Goal: Task Accomplishment & Management: Use online tool/utility

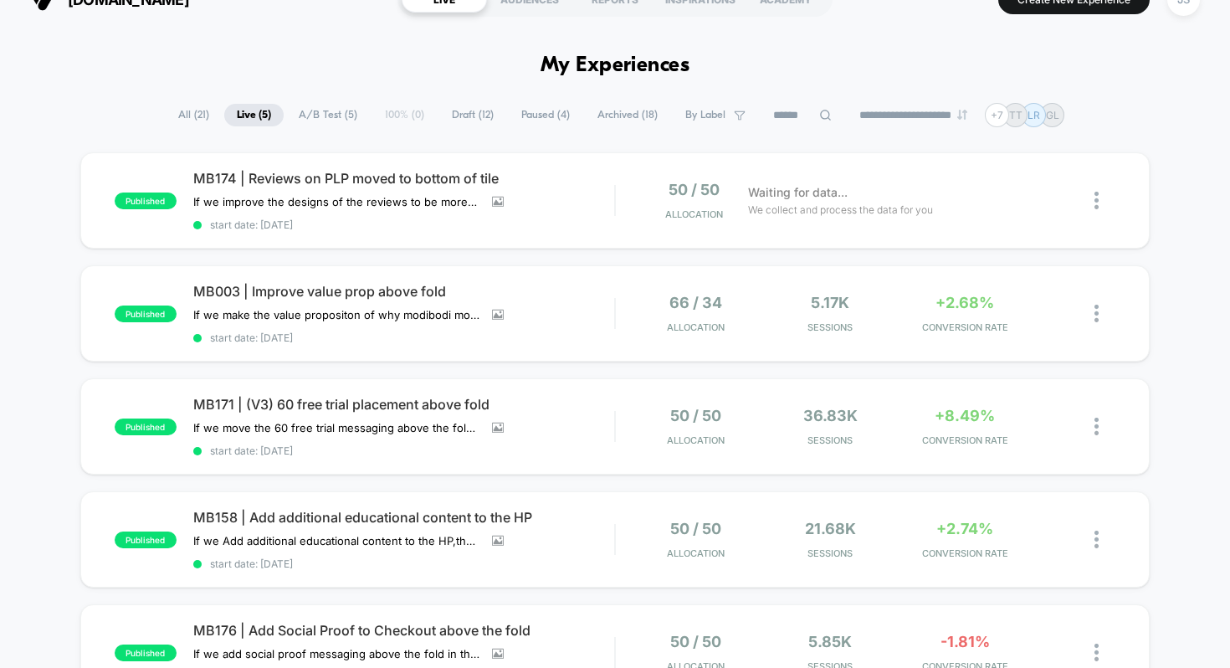
scroll to position [33, 0]
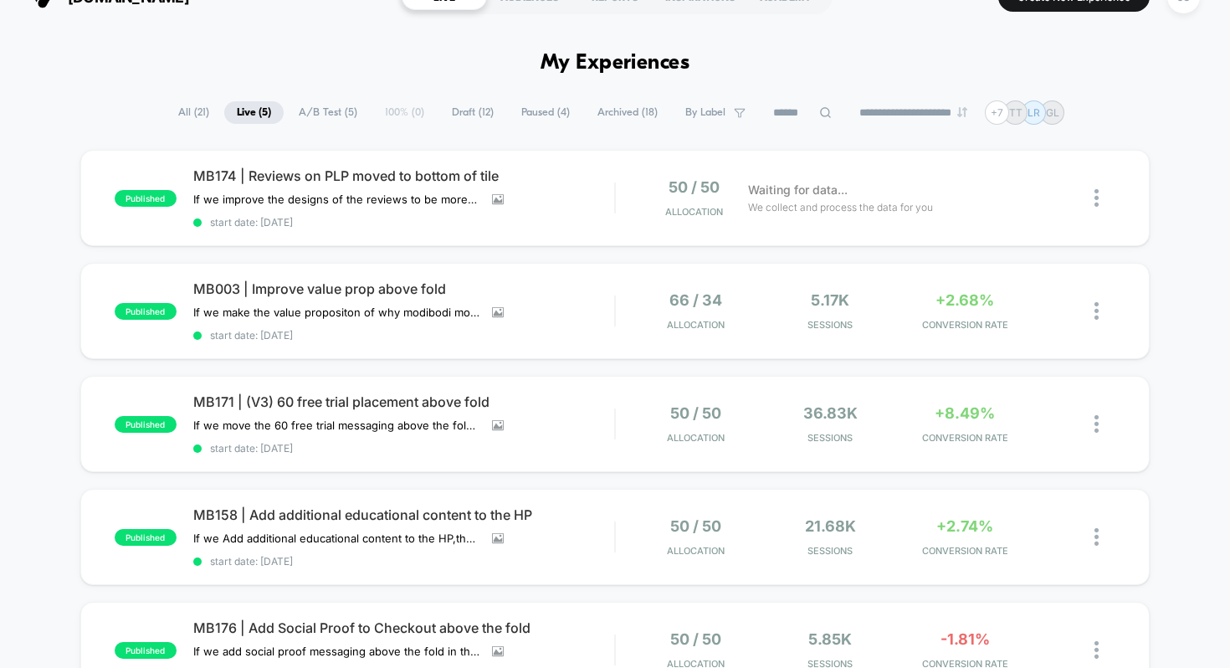
click at [330, 115] on span "A/B Test ( 5 )" at bounding box center [328, 112] width 84 height 23
click at [245, 115] on span "Live ( 5 )" at bounding box center [253, 112] width 59 height 23
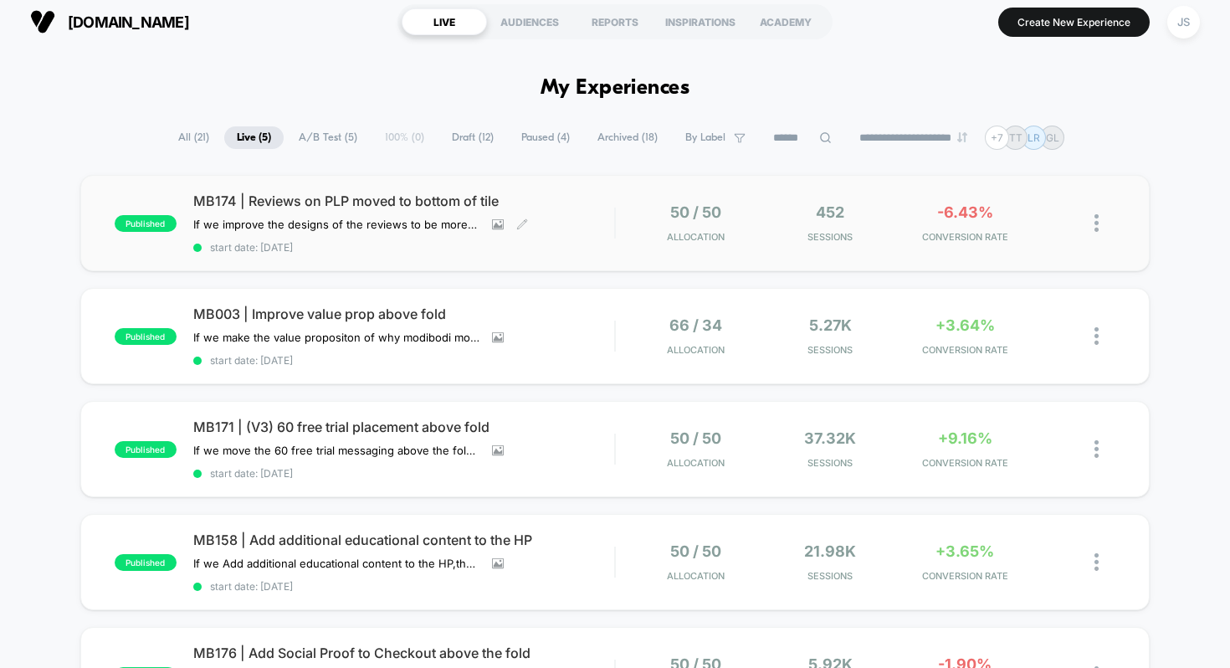
scroll to position [6, 0]
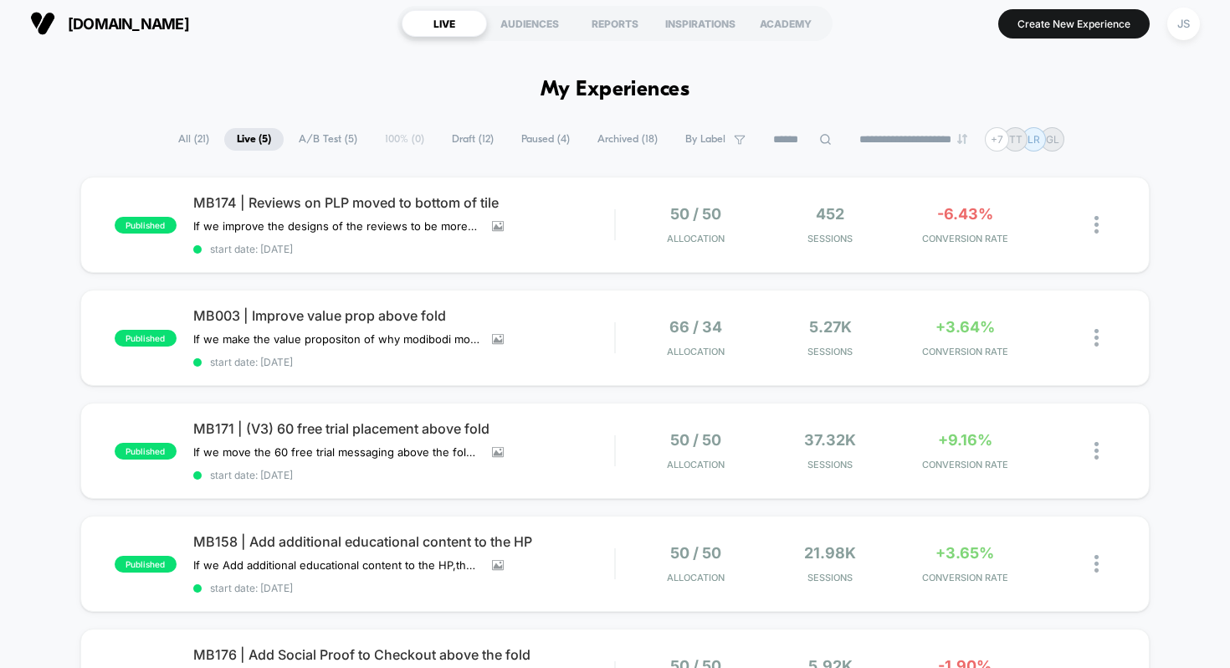
click at [475, 141] on span "Draft ( 12 )" at bounding box center [472, 139] width 67 height 23
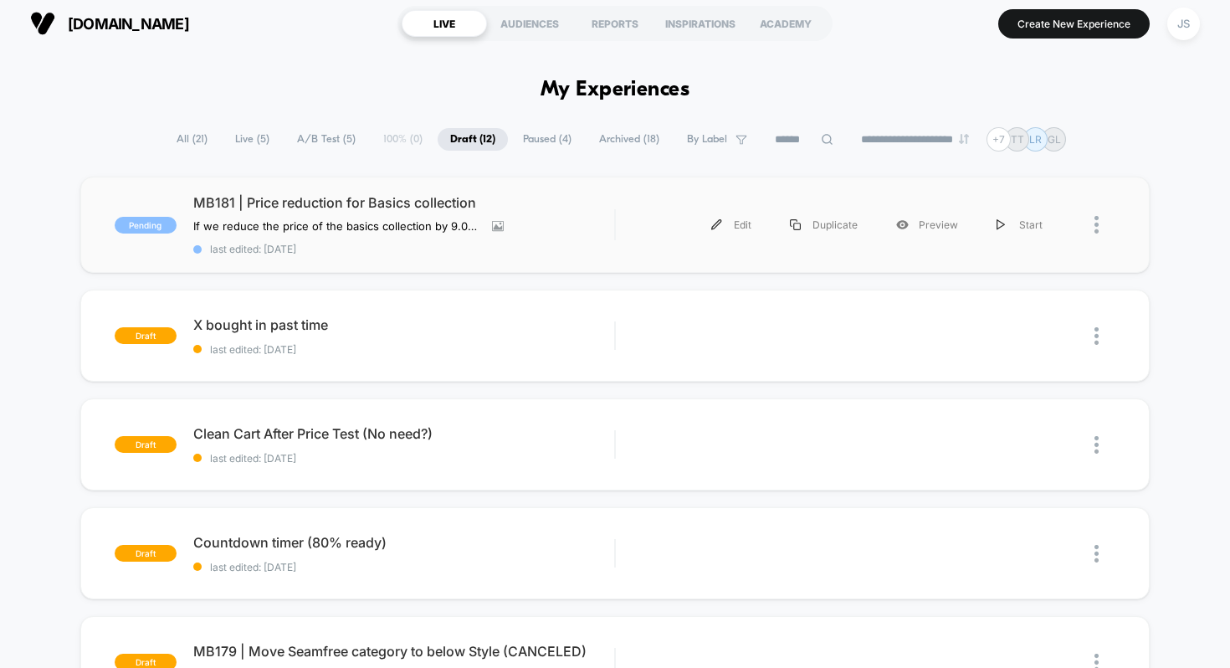
click at [427, 190] on div "Pending MB181 | Price reduction for Basics collection If we reduce the price of…" at bounding box center [615, 225] width 1070 height 96
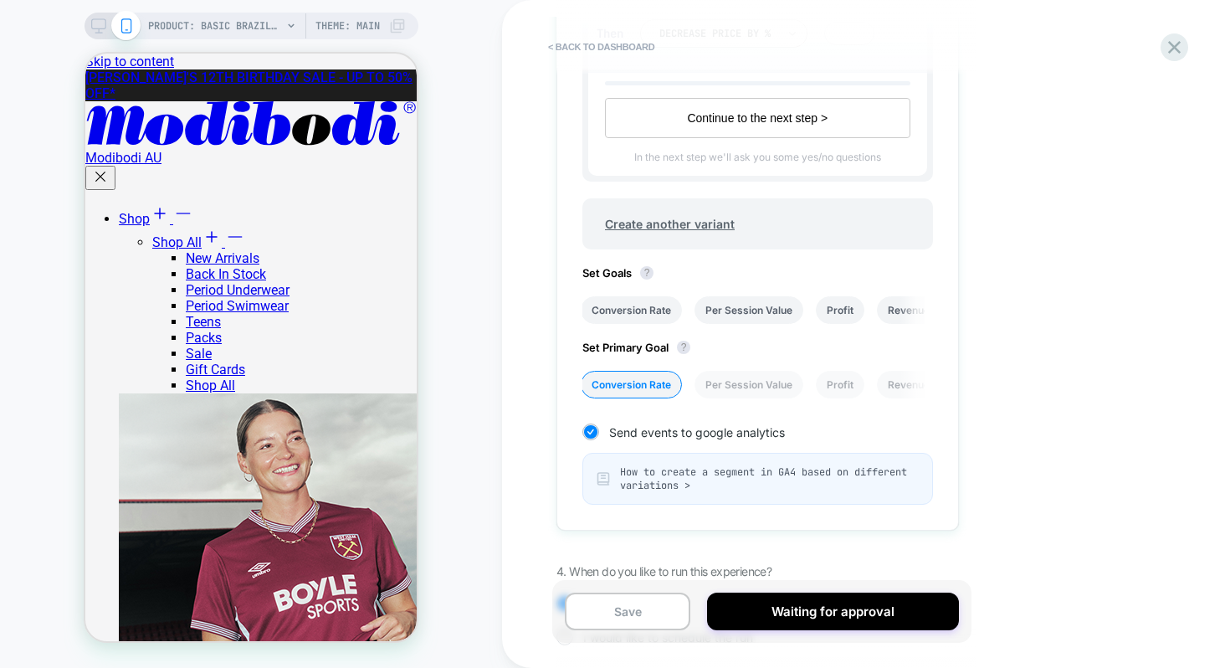
scroll to position [835, 0]
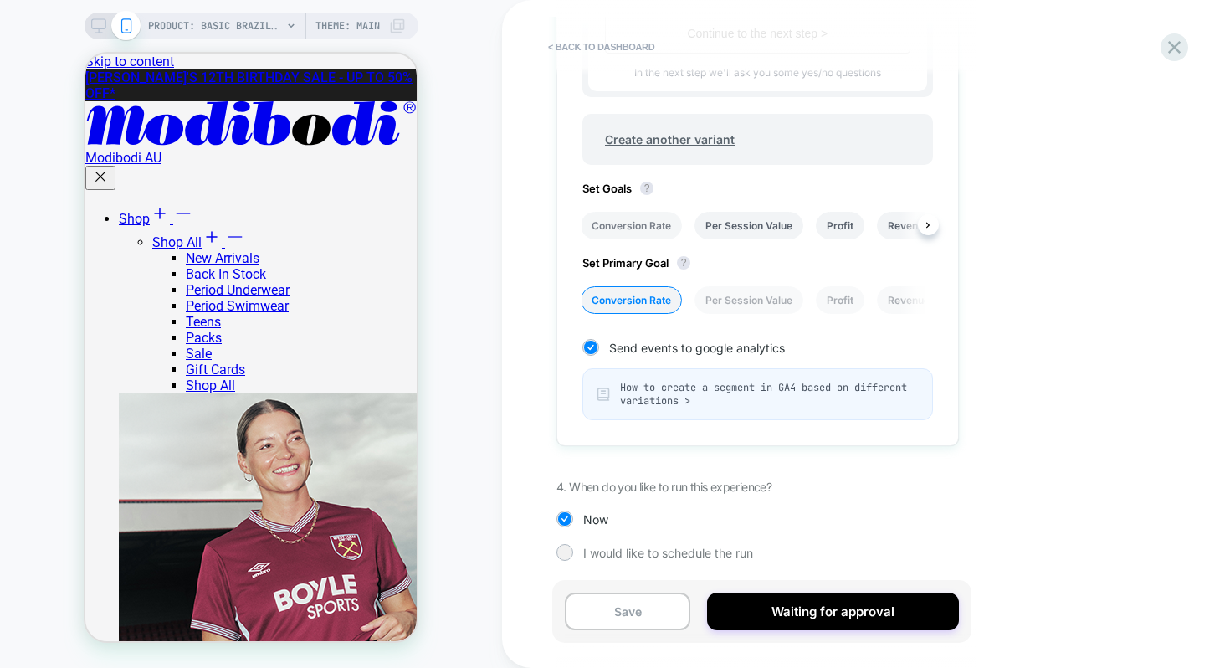
click at [644, 215] on li "Conversion Rate" at bounding box center [631, 226] width 101 height 28
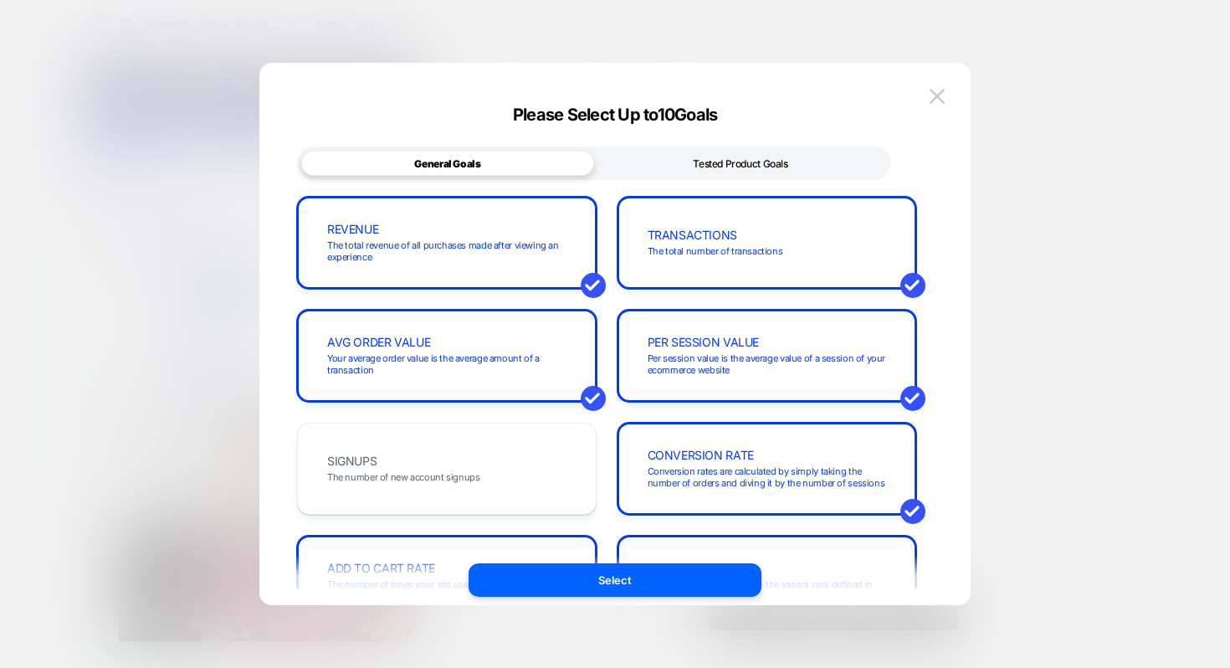
click at [697, 175] on div "Tested Product Goals" at bounding box center [740, 163] width 293 height 25
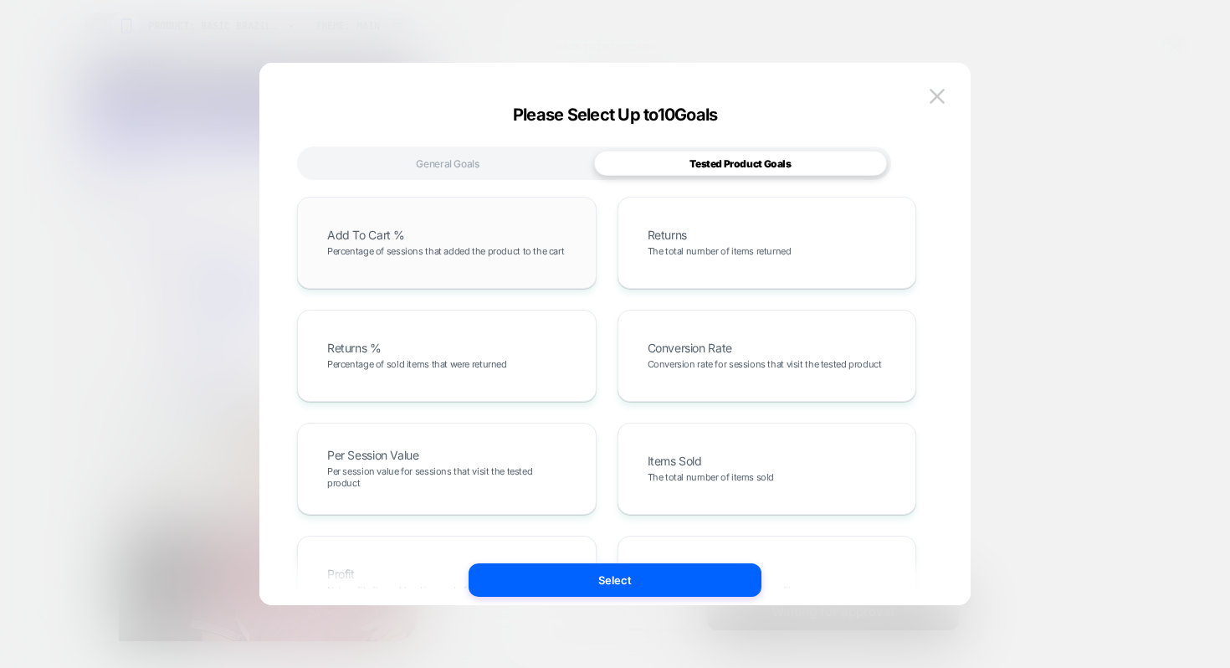
click at [546, 251] on span "Percentage of sessions that added the product to the cart" at bounding box center [445, 251] width 237 height 12
click at [553, 255] on span "Percentage of sessions that added the product to the cart" at bounding box center [445, 251] width 237 height 12
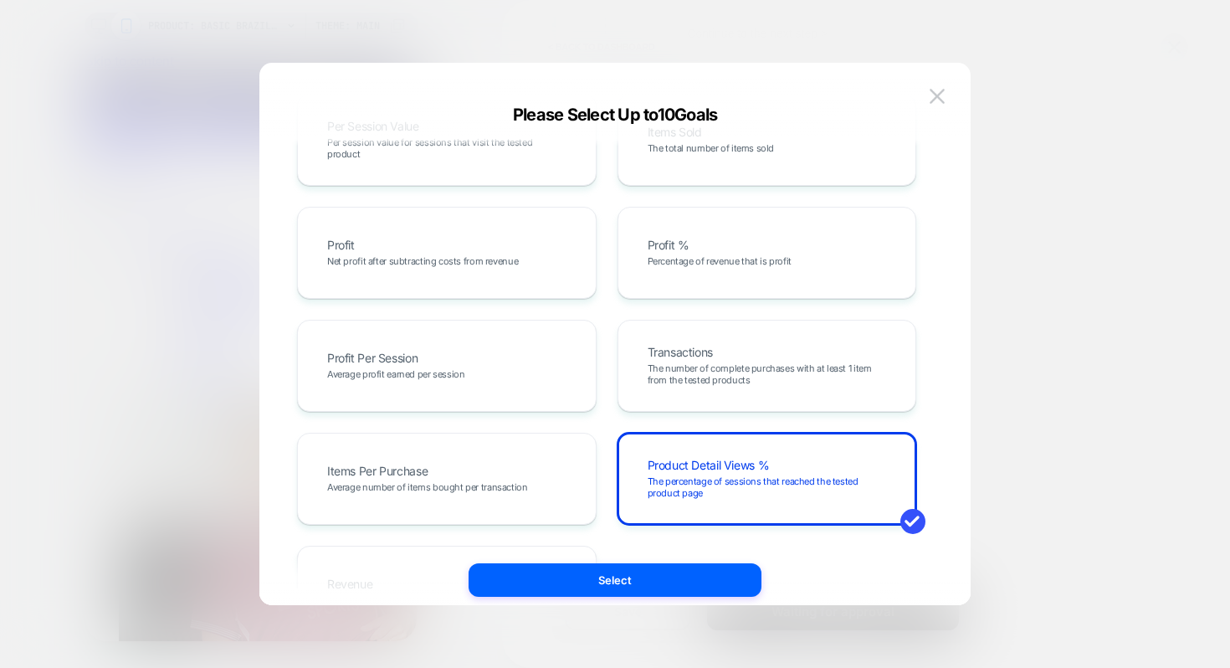
scroll to position [330, 0]
click at [696, 361] on span "The number of complete purchases with at least 1 item from the tested products" at bounding box center [767, 372] width 239 height 23
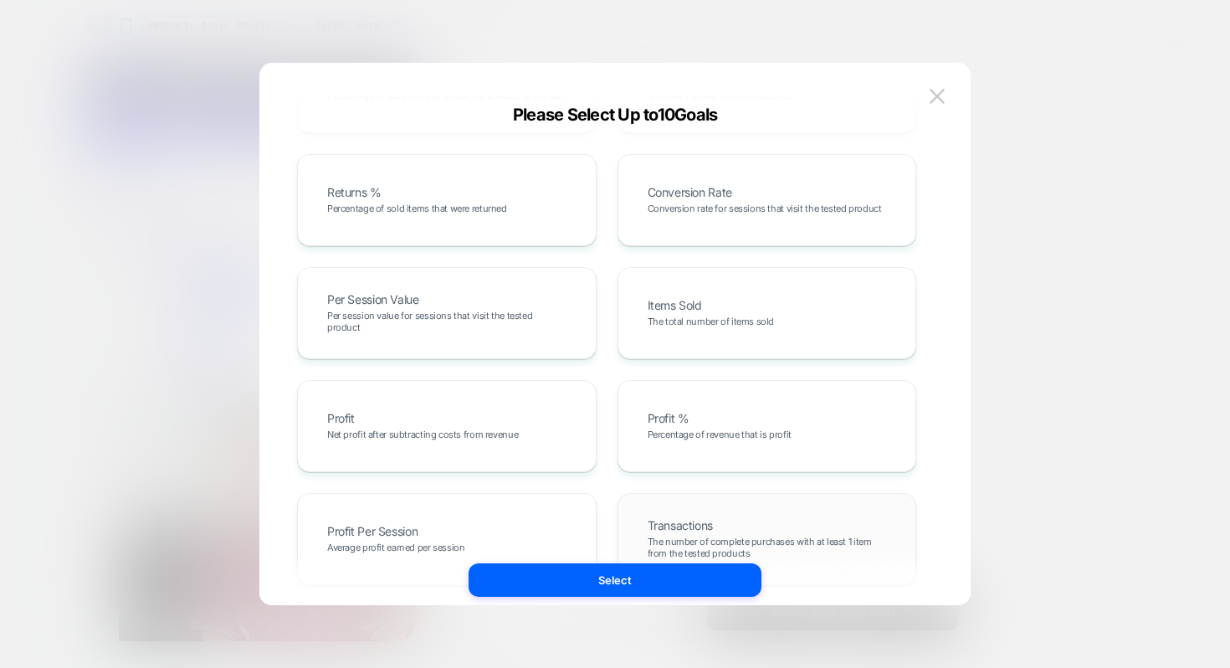
scroll to position [0, 0]
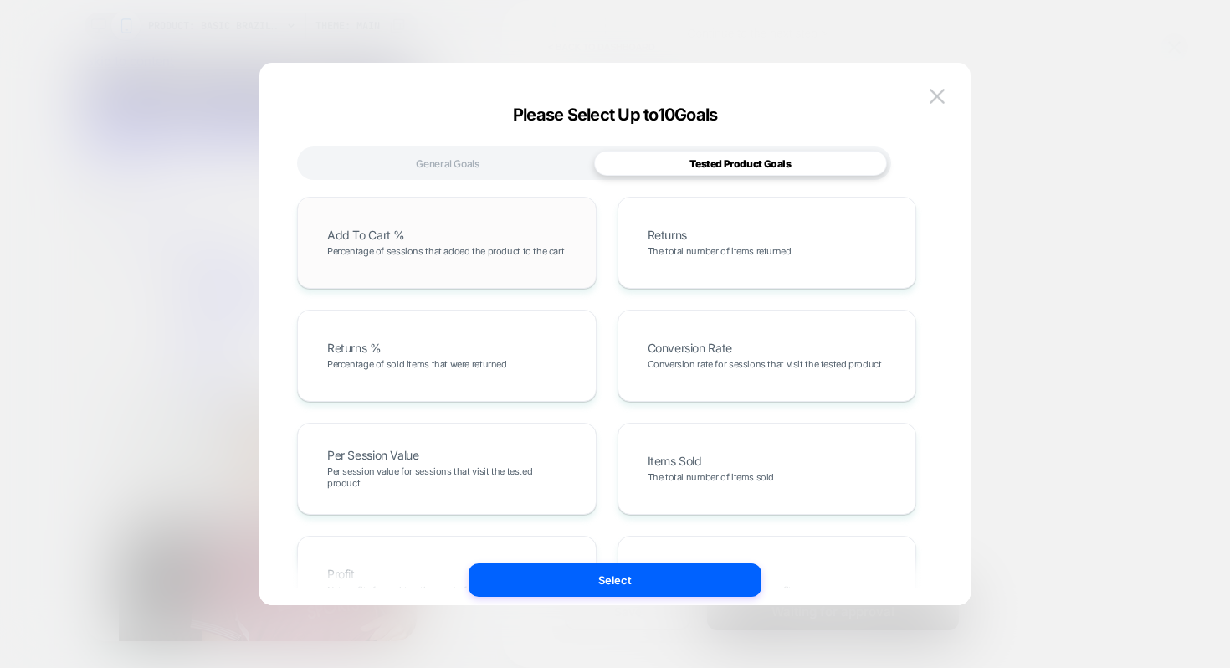
click at [525, 251] on span "Percentage of sessions that added the product to the cart" at bounding box center [445, 251] width 237 height 12
click at [498, 151] on div "General Goals" at bounding box center [447, 163] width 293 height 25
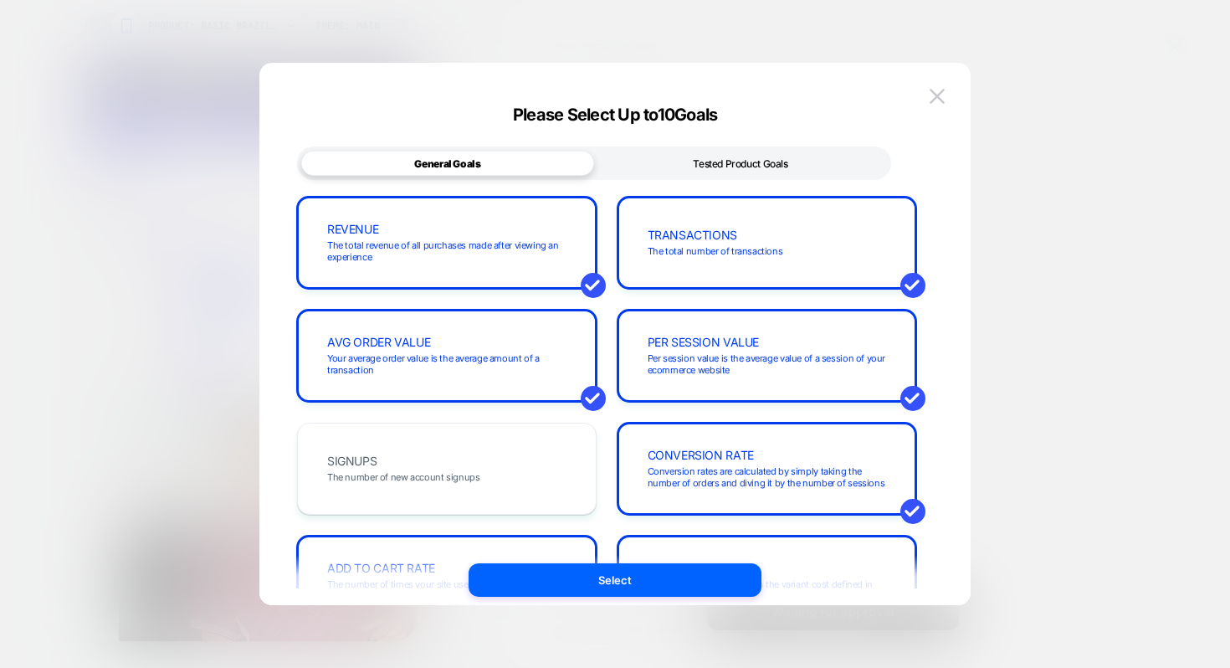
click at [744, 167] on div "Tested Product Goals" at bounding box center [740, 163] width 293 height 25
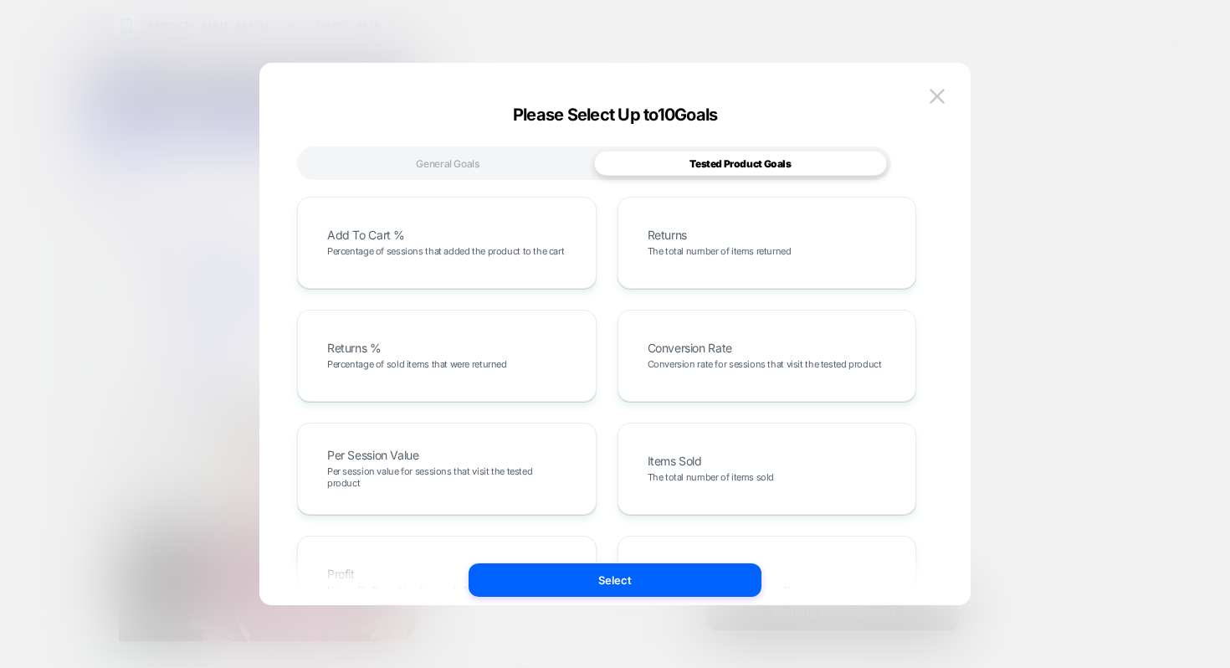
scroll to position [428, 0]
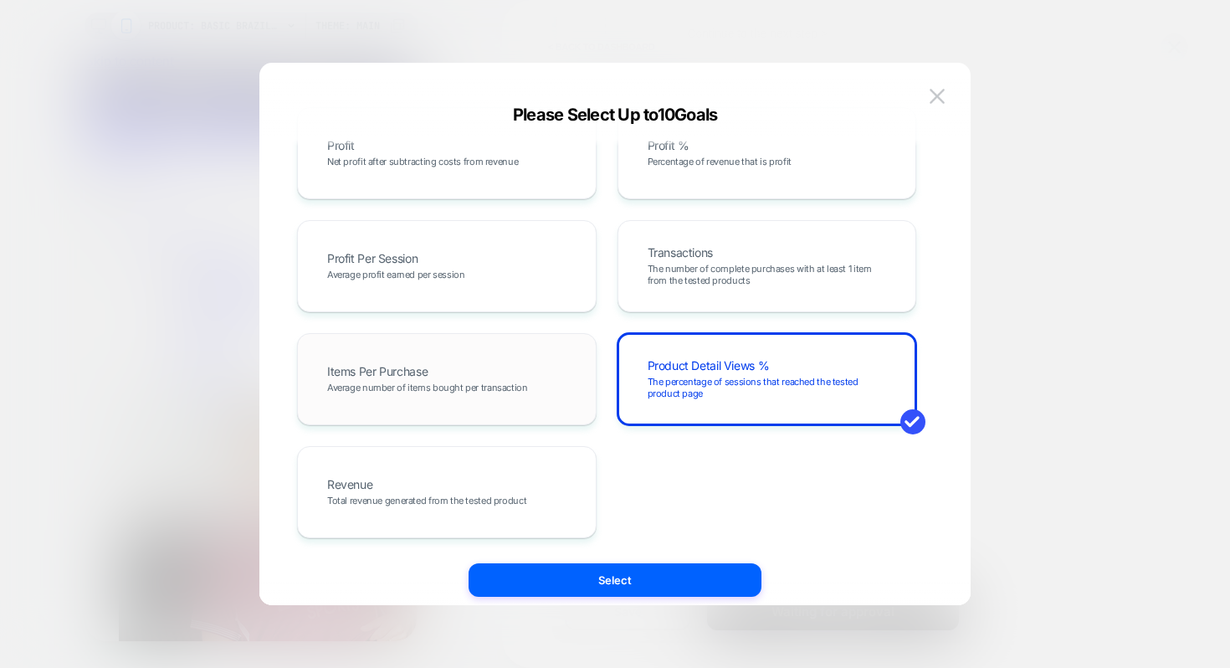
click at [541, 369] on div "Items Per Purchase Average number of items bought per transaction" at bounding box center [447, 379] width 264 height 57
click at [768, 387] on span "The percentage of sessions that reached the tested product page" at bounding box center [767, 387] width 239 height 23
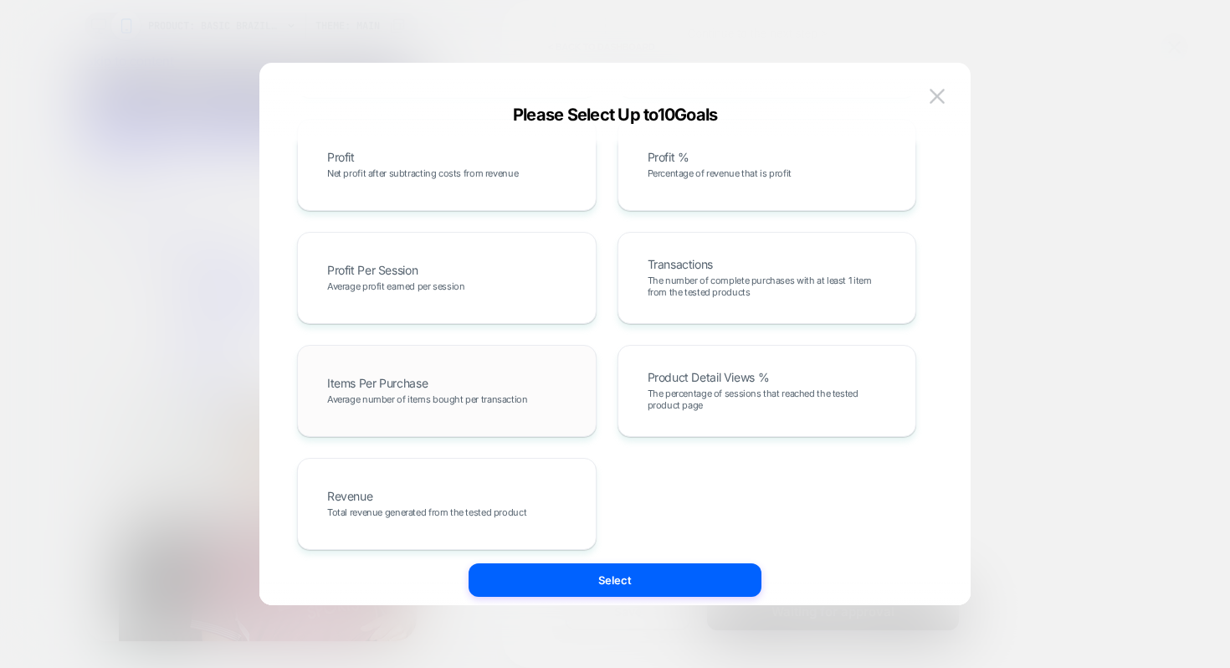
scroll to position [416, 0]
click at [557, 467] on div "Revenue Total revenue generated from the tested product" at bounding box center [447, 504] width 300 height 92
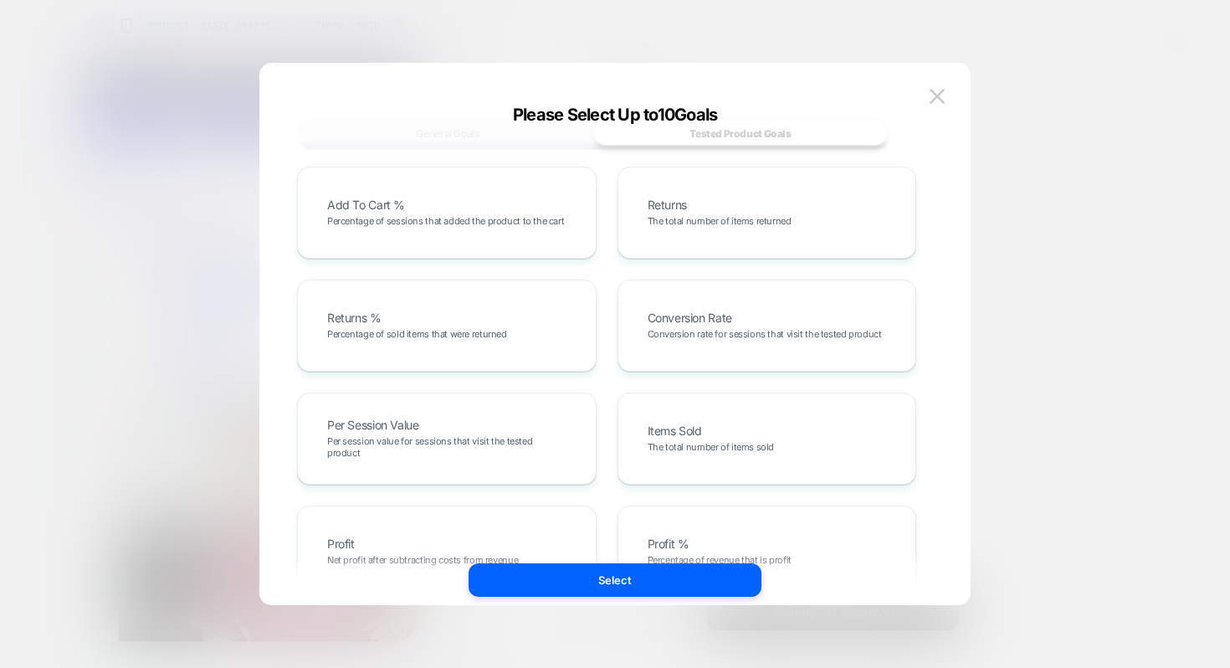
scroll to position [0, 0]
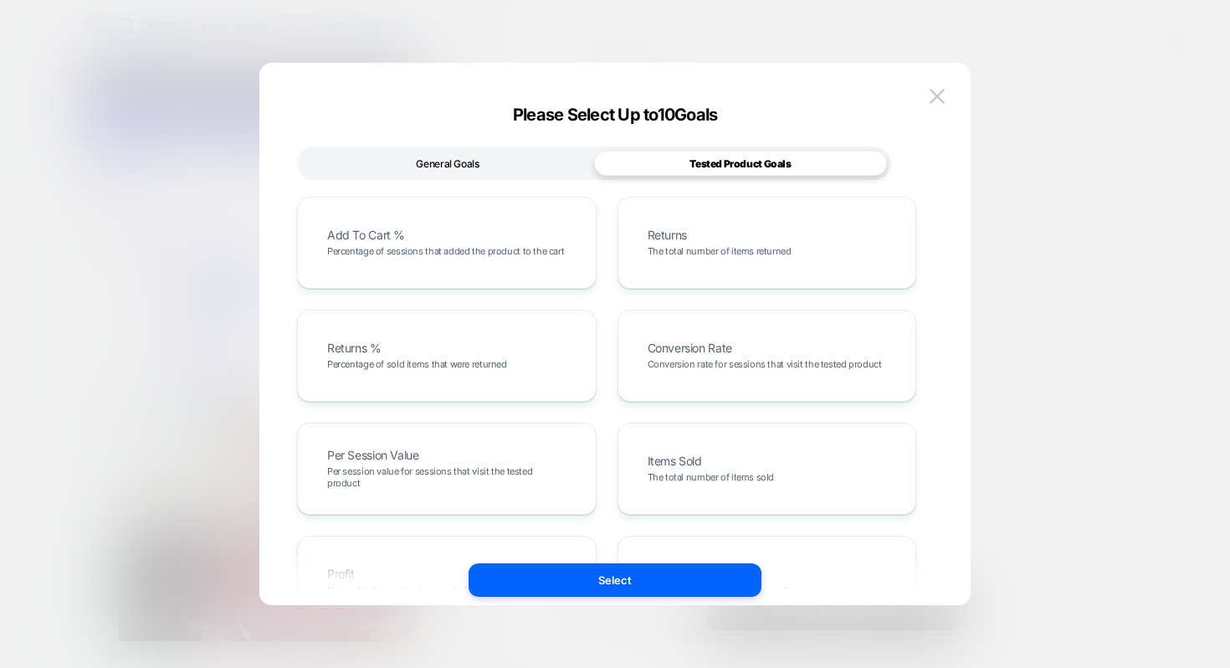
click at [481, 166] on div "General Goals" at bounding box center [447, 163] width 293 height 25
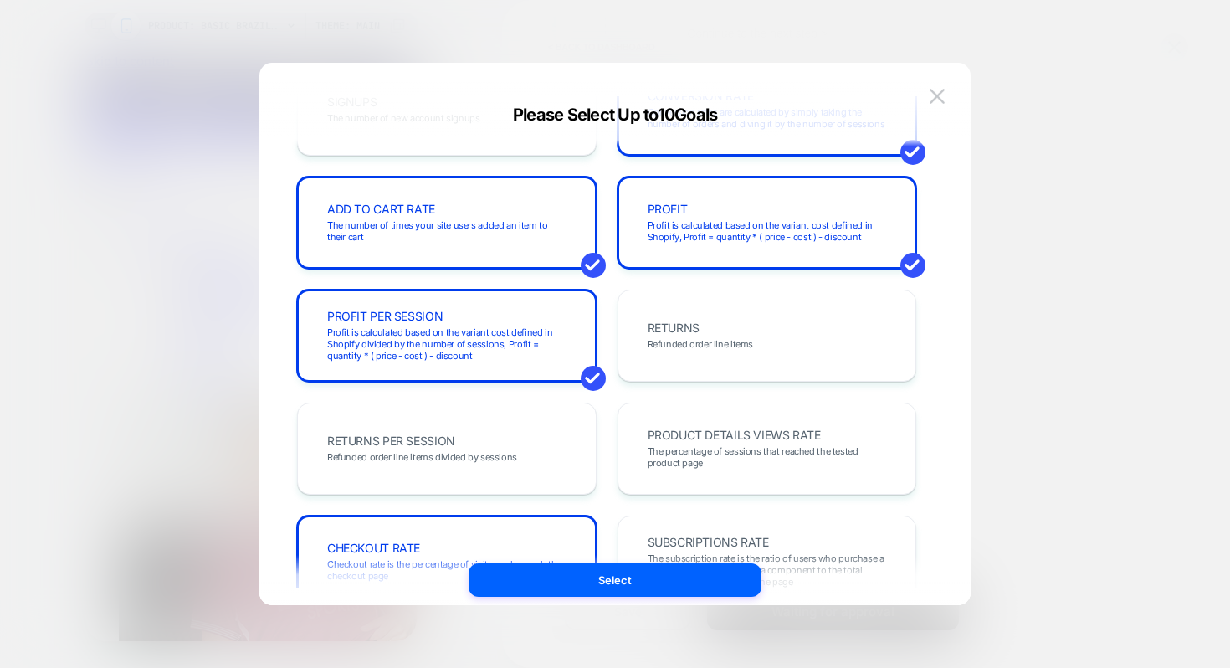
scroll to position [357, 0]
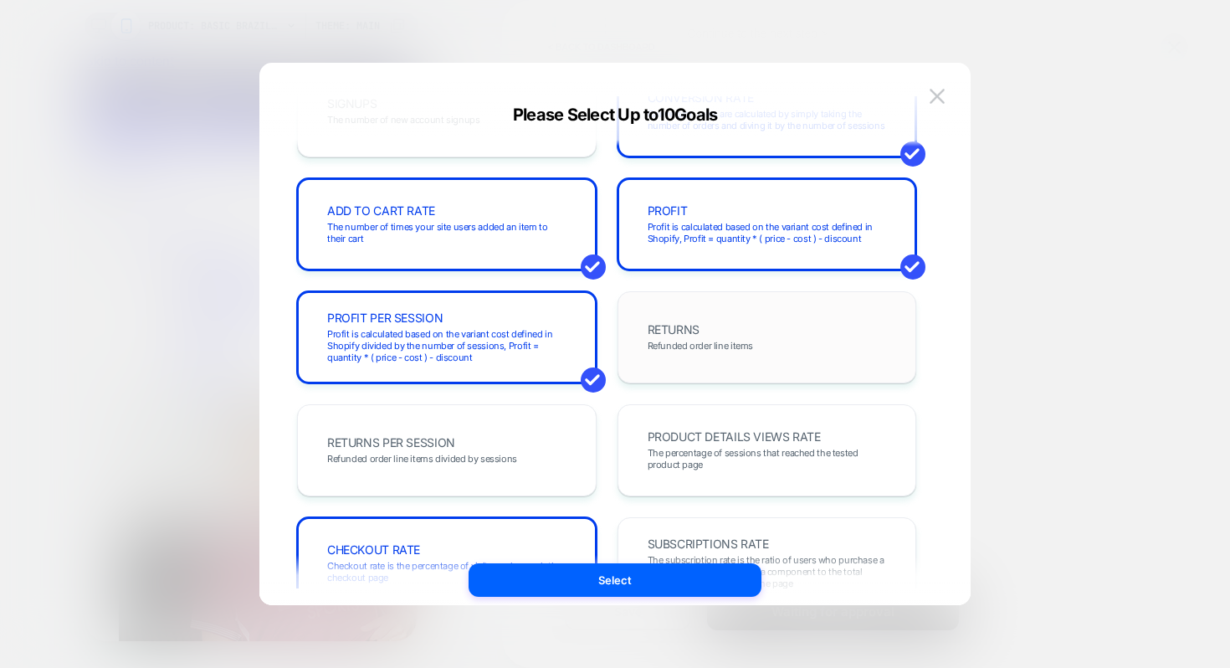
click at [711, 361] on div "RETURNS Refunded order line items" at bounding box center [767, 337] width 264 height 57
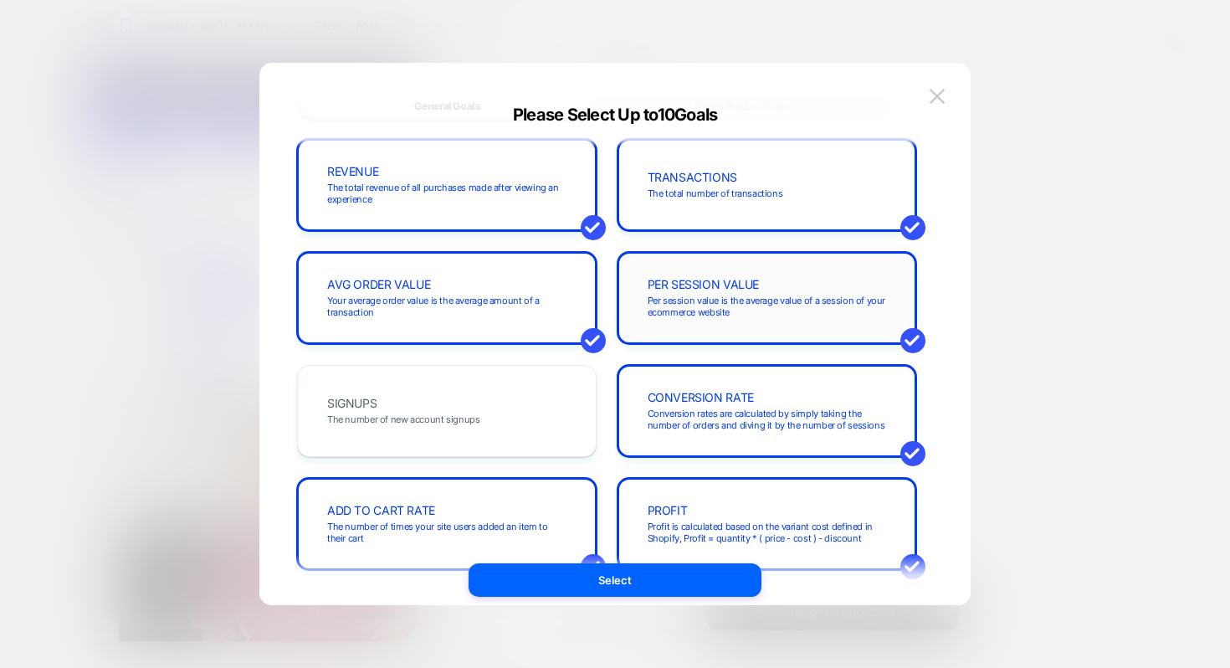
click at [669, 310] on span "Per session value is the average value of a session of your ecommerce website" at bounding box center [767, 306] width 239 height 23
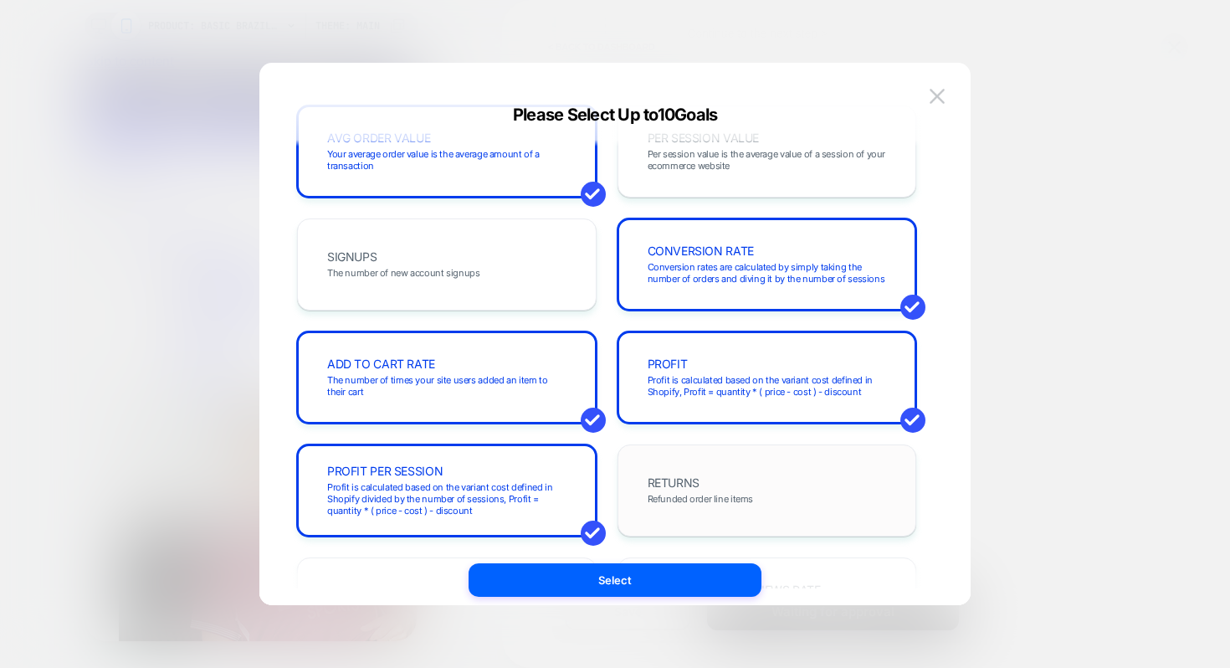
click at [687, 463] on div "RETURNS Refunded order line items" at bounding box center [767, 490] width 264 height 57
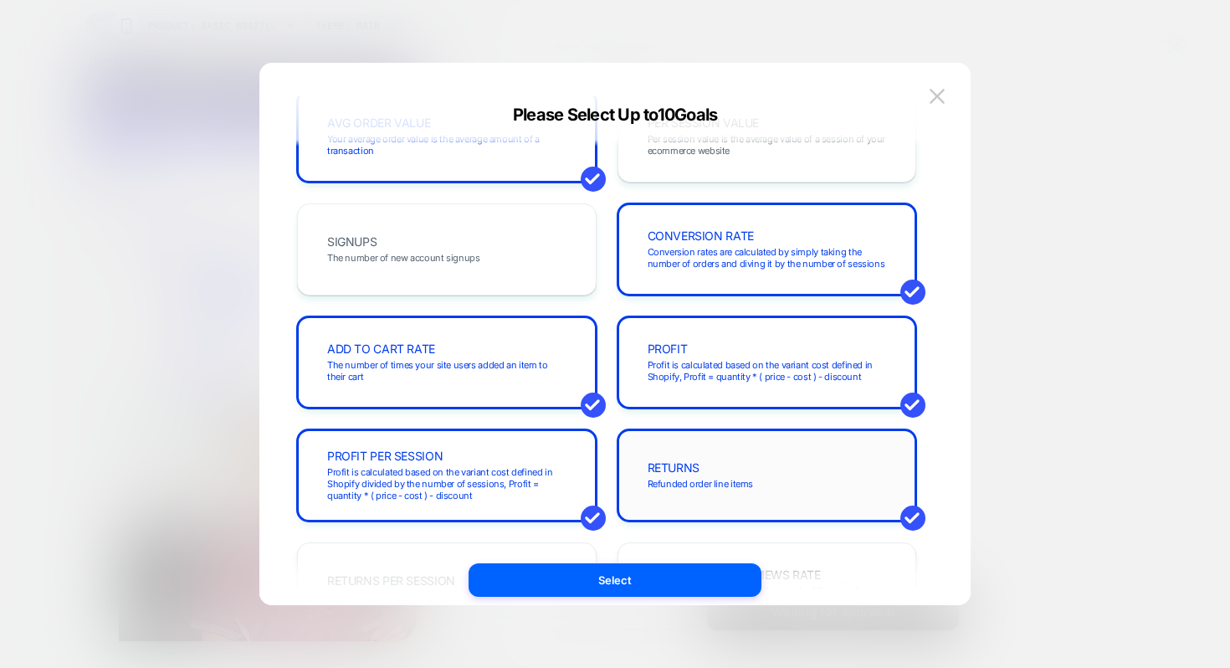
click at [687, 463] on span "RETURNS" at bounding box center [674, 468] width 52 height 12
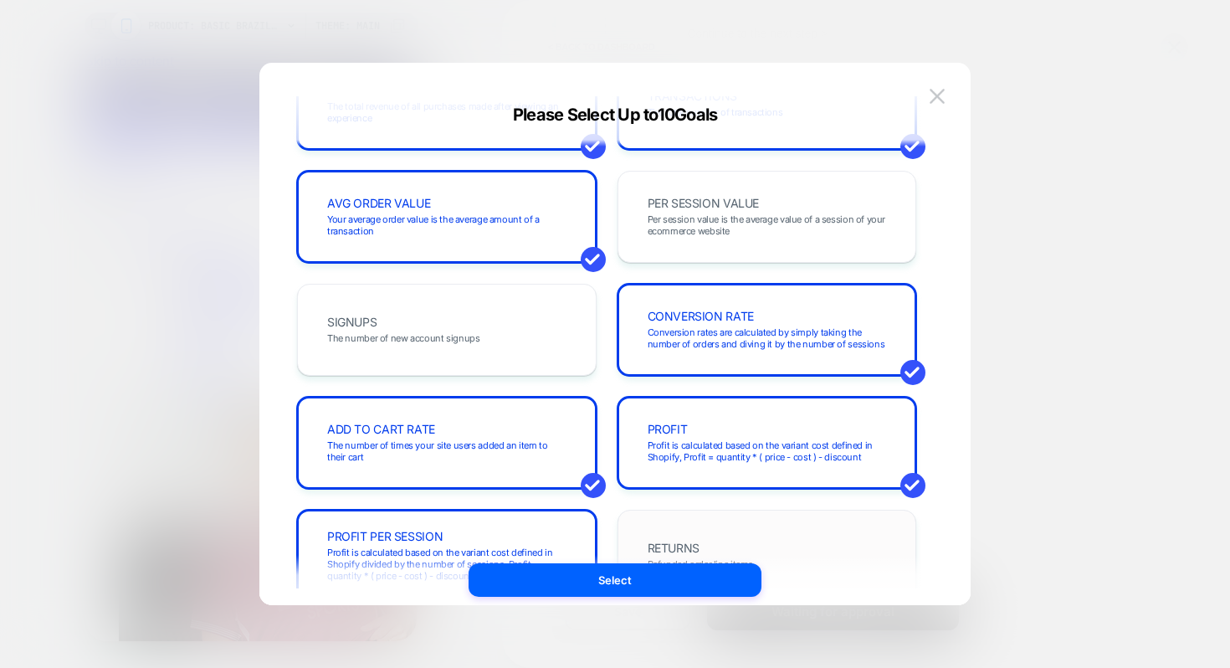
scroll to position [126, 0]
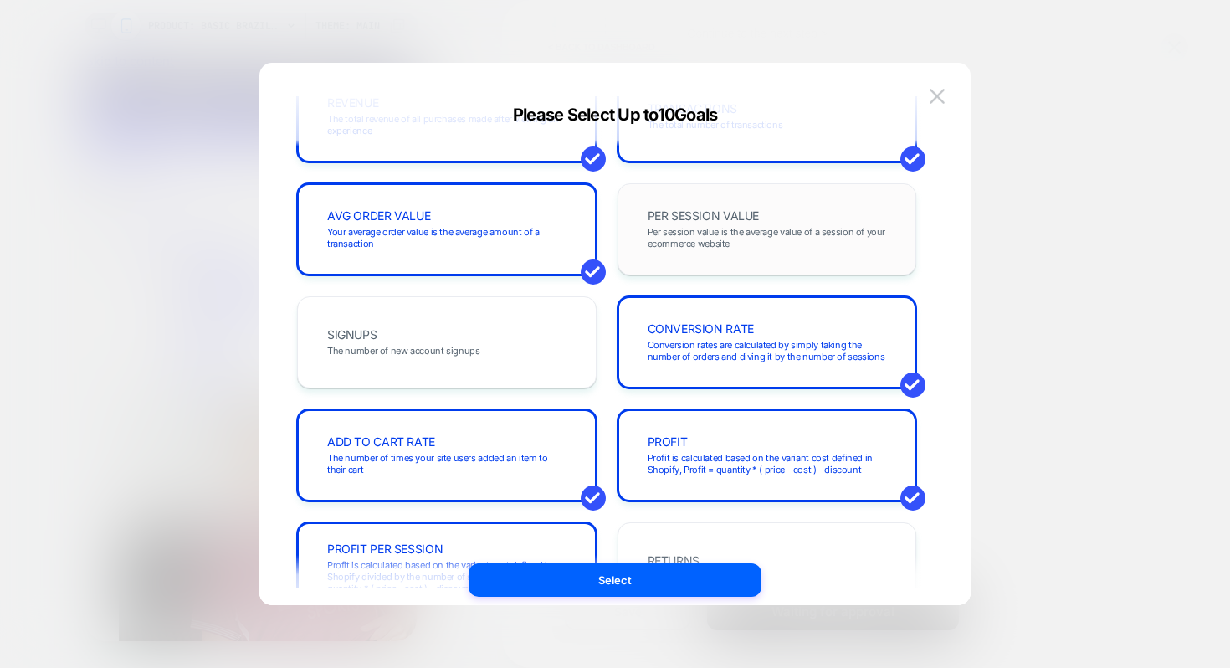
click at [697, 247] on span "Per session value is the average value of a session of your ecommerce website" at bounding box center [767, 237] width 239 height 23
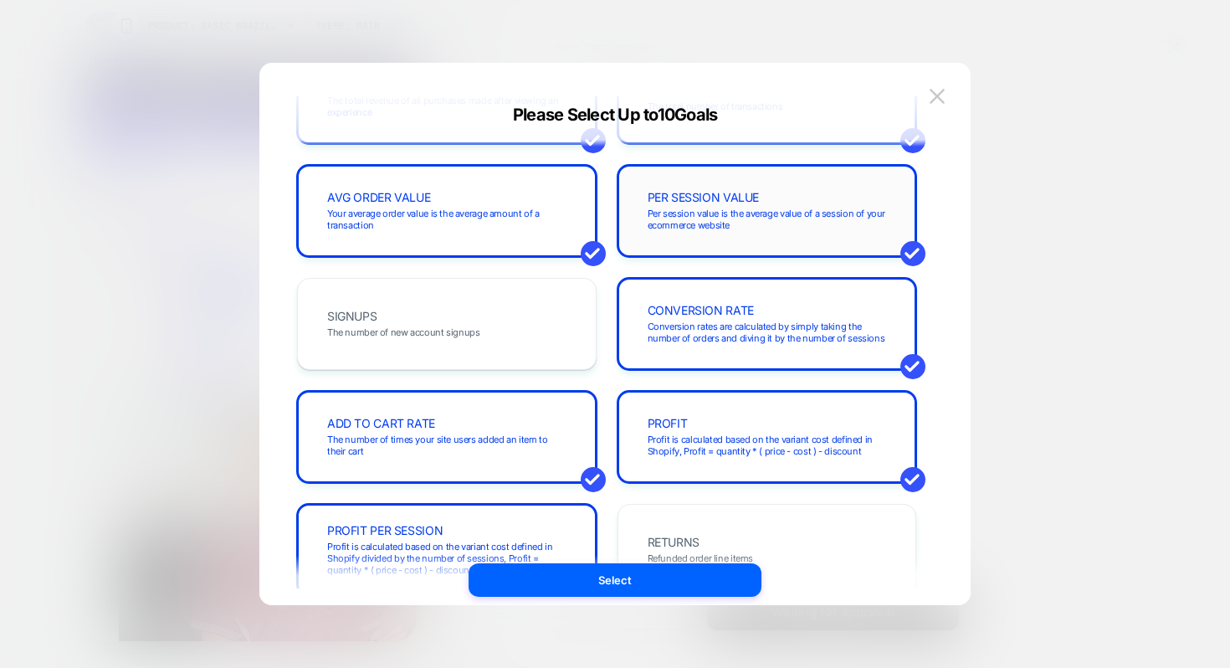
click at [703, 203] on div "PER SESSION VALUE Per session value is the average value of a session of your e…" at bounding box center [767, 210] width 264 height 57
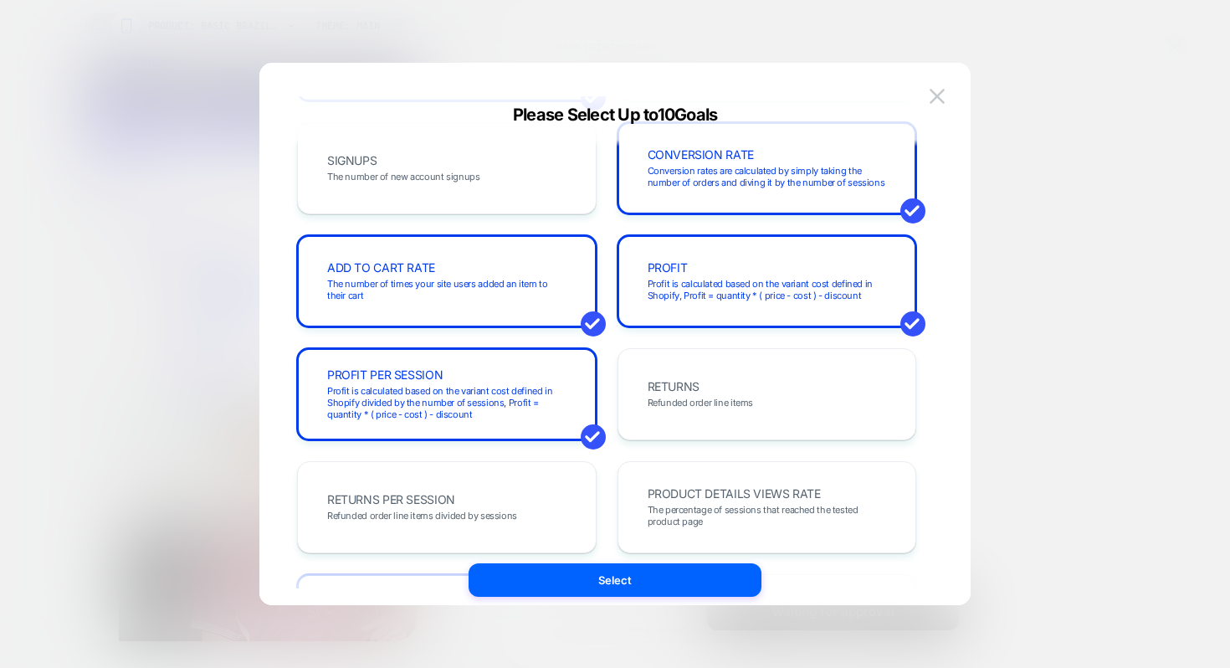
scroll to position [304, 0]
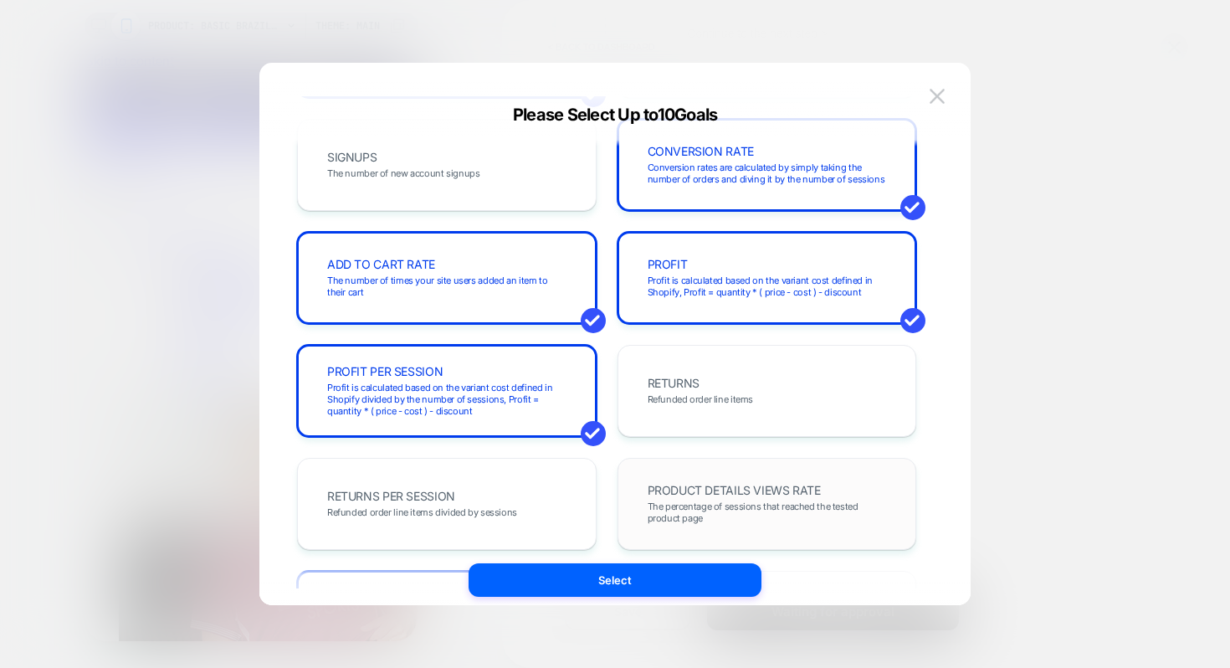
click at [683, 515] on span "The percentage of sessions that reached the tested product page" at bounding box center [767, 511] width 239 height 23
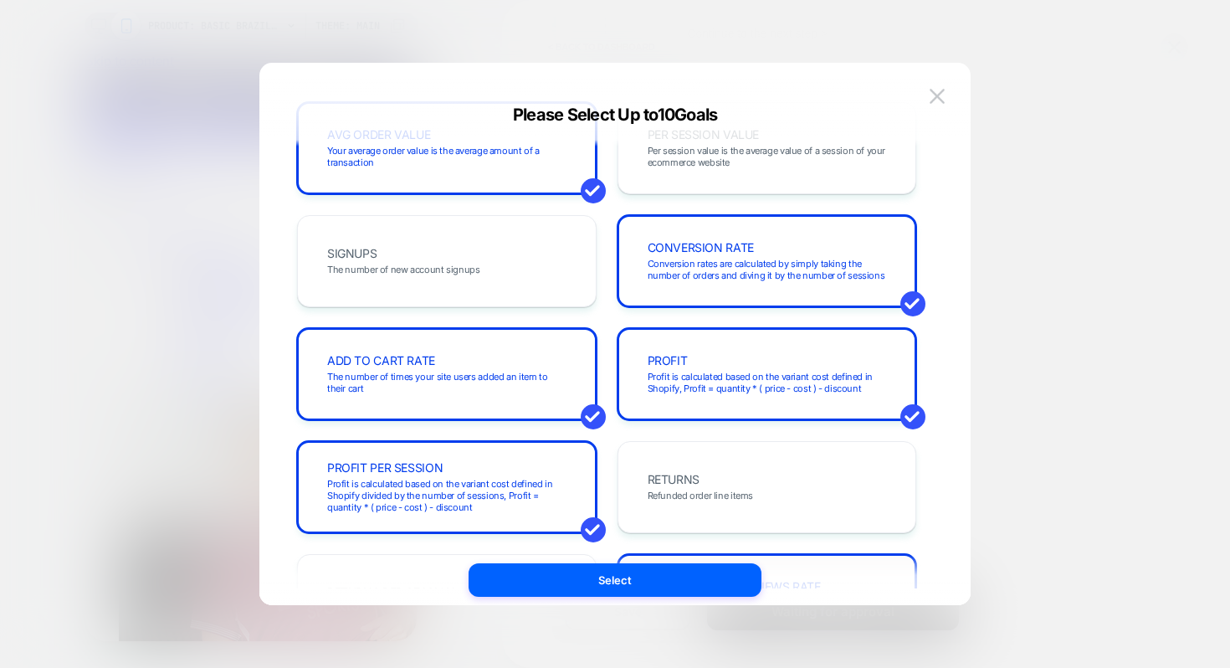
scroll to position [0, 0]
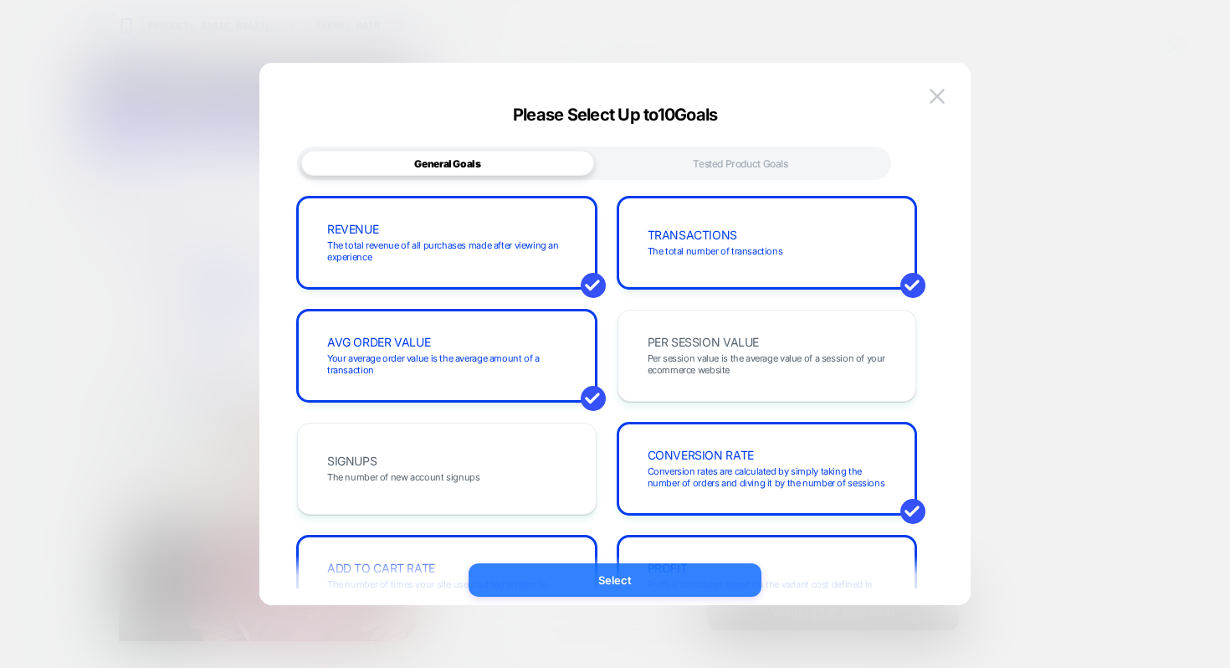
click at [674, 579] on button "Select" at bounding box center [615, 579] width 293 height 33
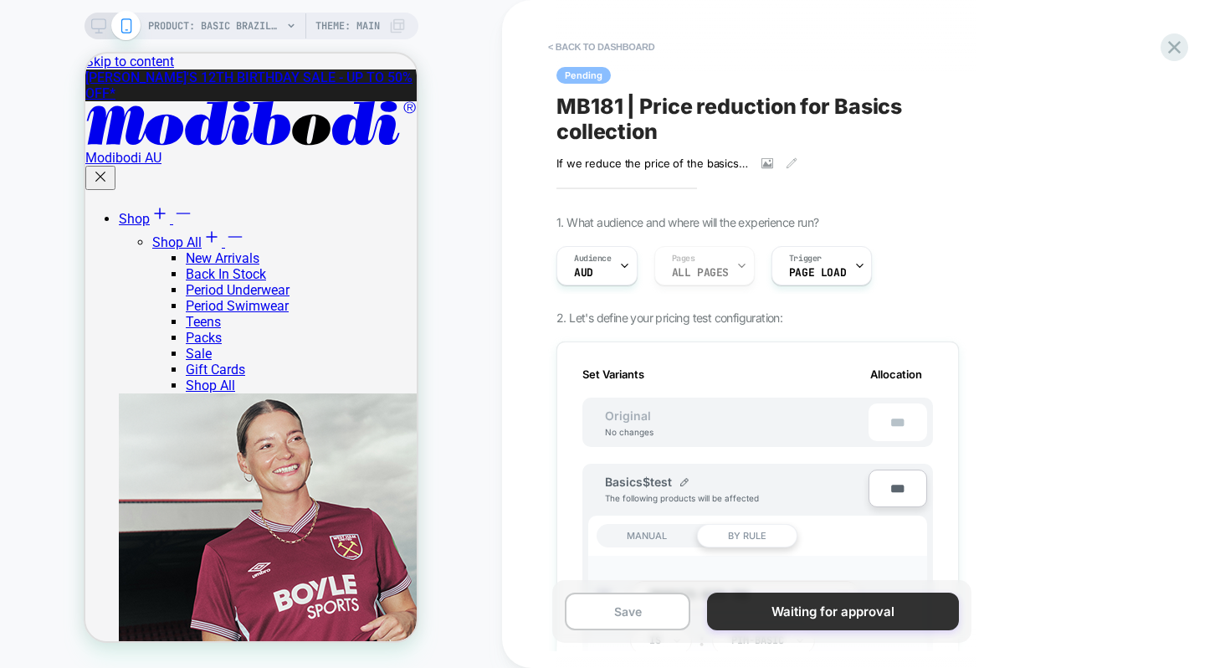
click at [761, 613] on button "Waiting for approval" at bounding box center [832, 611] width 251 height 38
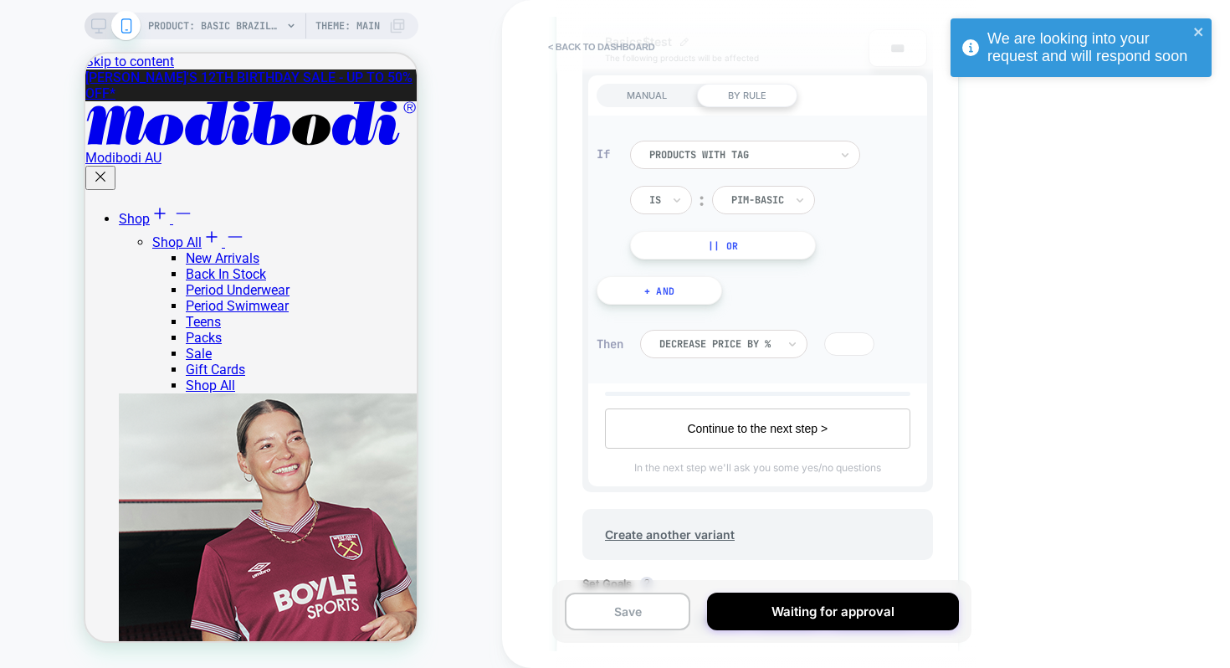
scroll to position [835, 0]
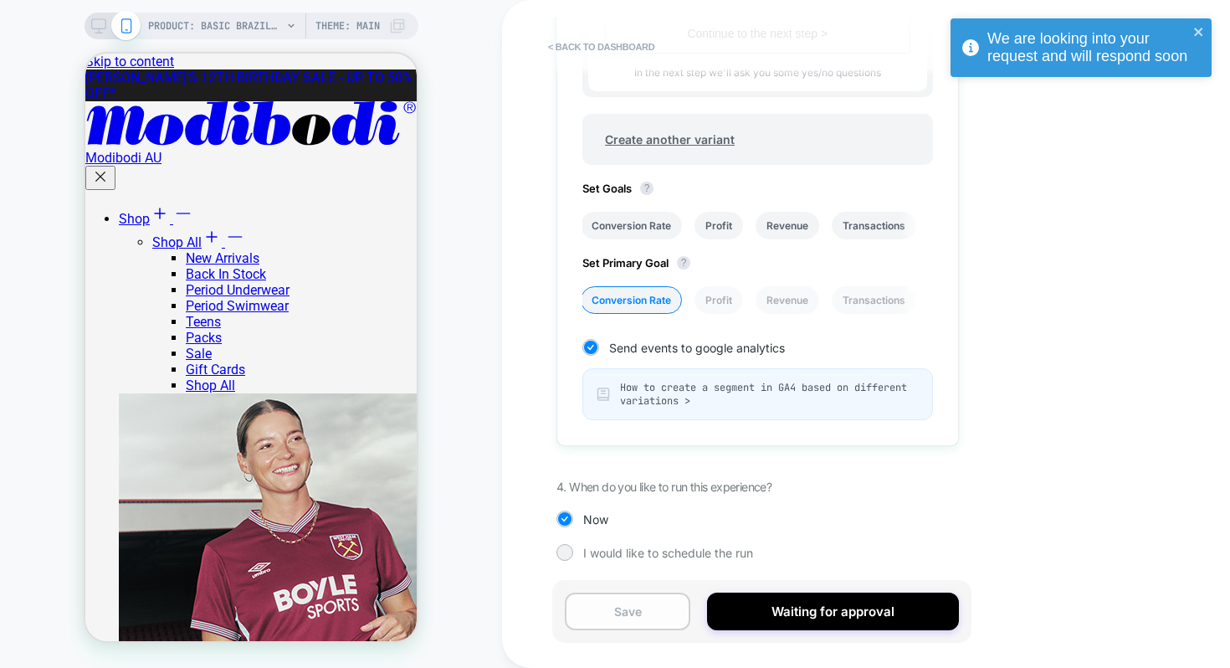
click at [648, 602] on button "Save" at bounding box center [627, 611] width 125 height 38
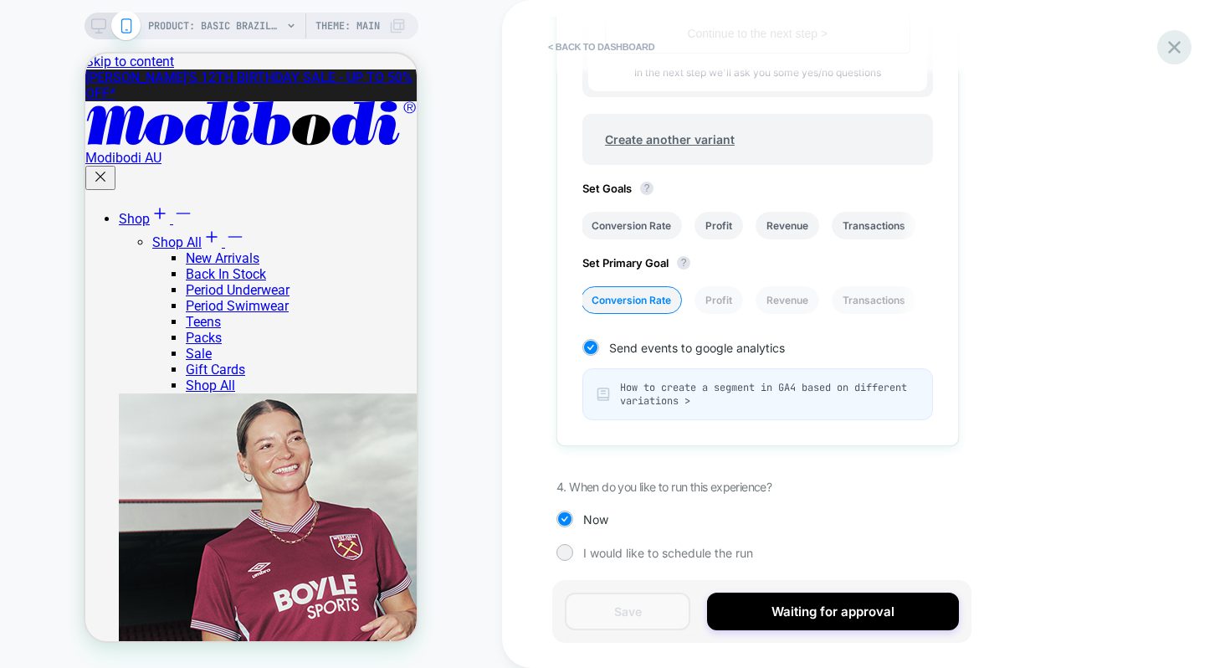
click at [1178, 48] on icon at bounding box center [1174, 47] width 23 height 23
